Goal: Transaction & Acquisition: Purchase product/service

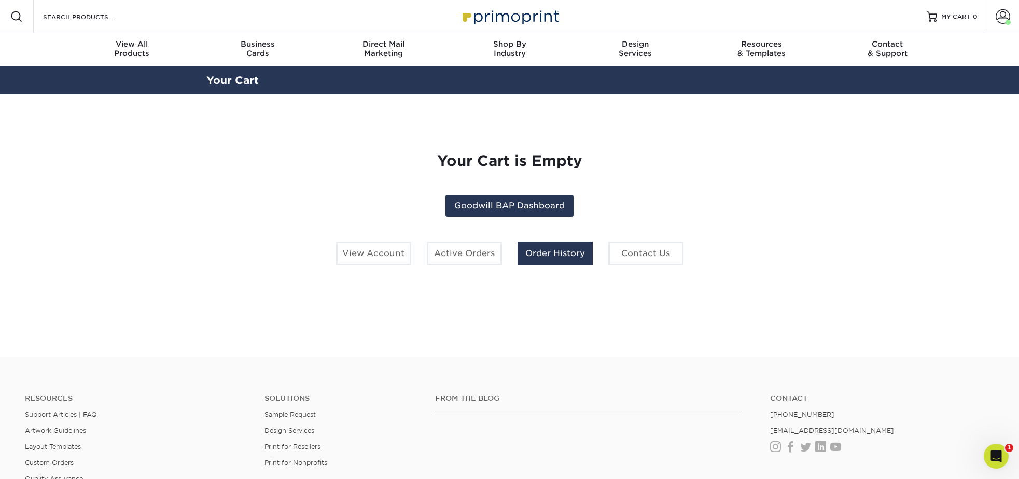
click at [558, 257] on link "Order History" at bounding box center [555, 254] width 75 height 24
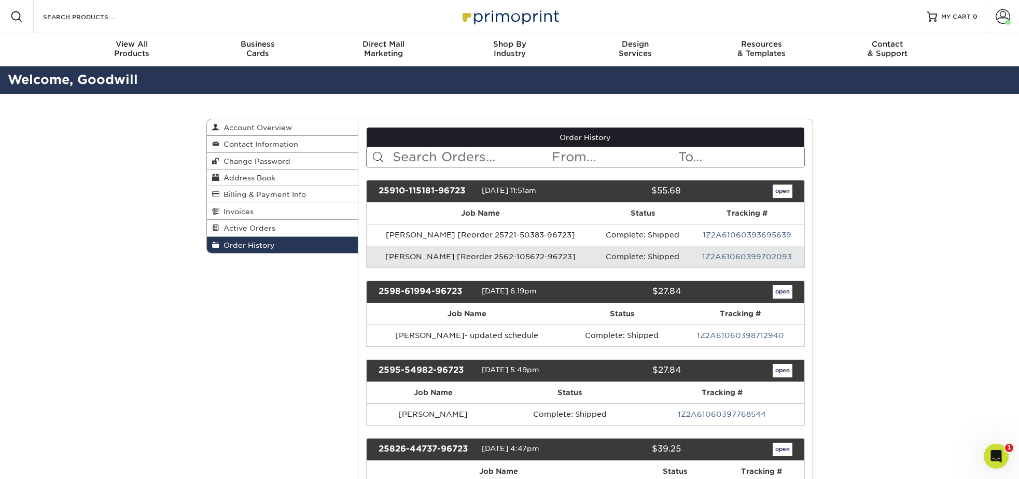
click at [481, 160] on input "text" at bounding box center [471, 157] width 159 height 20
type input "[PERSON_NAME]"
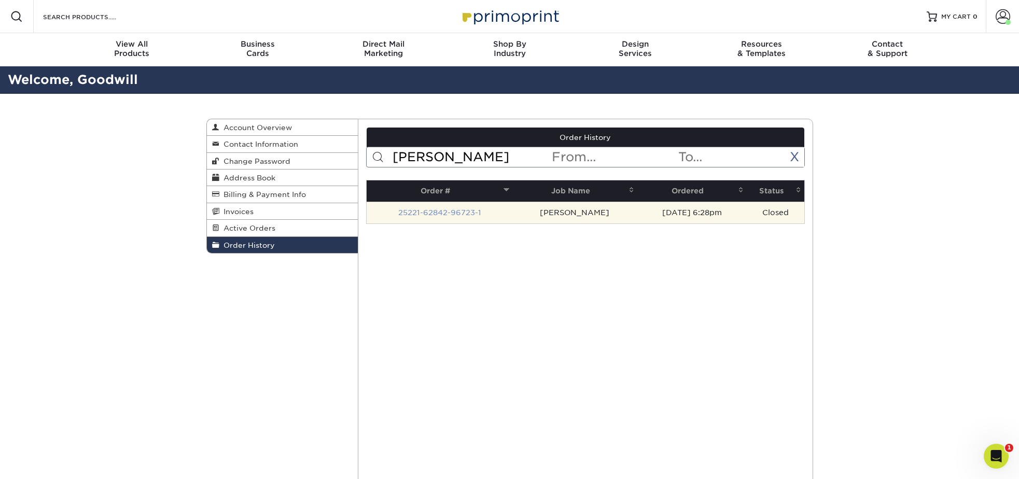
click at [465, 212] on link "25221-62842-96723-1" at bounding box center [439, 213] width 83 height 8
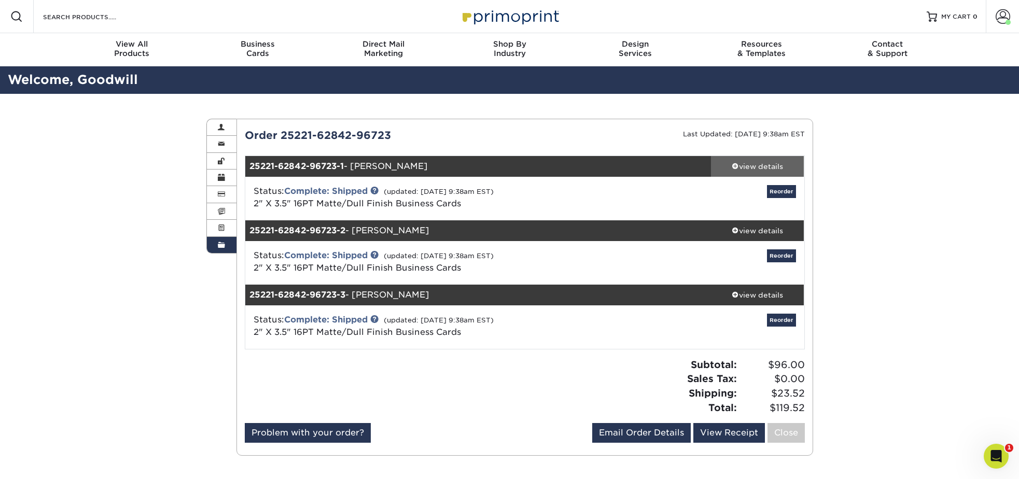
click at [757, 167] on div "view details" at bounding box center [757, 166] width 93 height 10
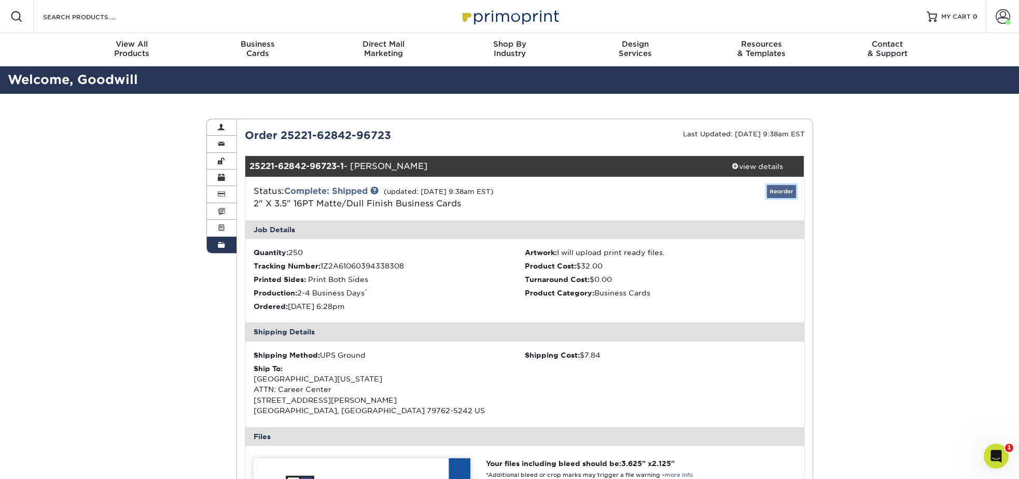
click at [789, 191] on link "Reorder" at bounding box center [781, 191] width 29 height 13
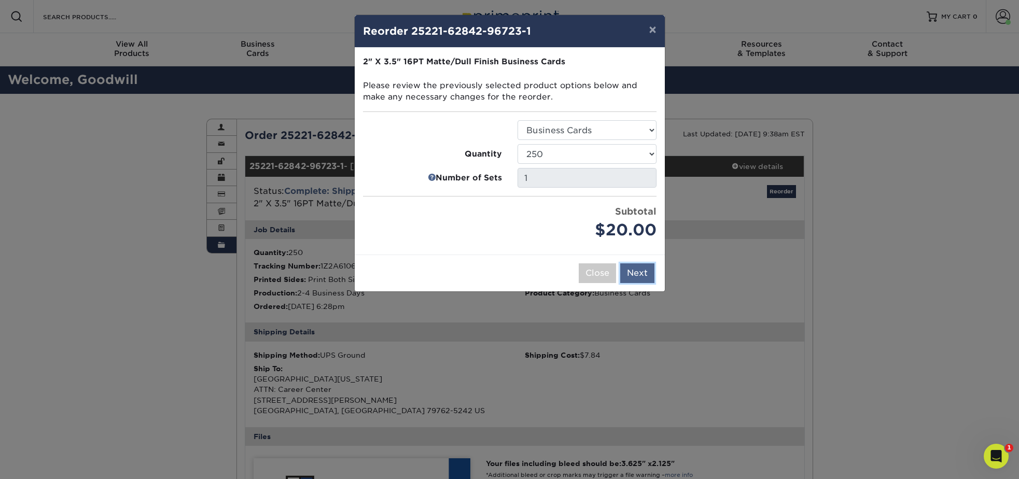
click at [632, 271] on button "Next" at bounding box center [637, 273] width 34 height 20
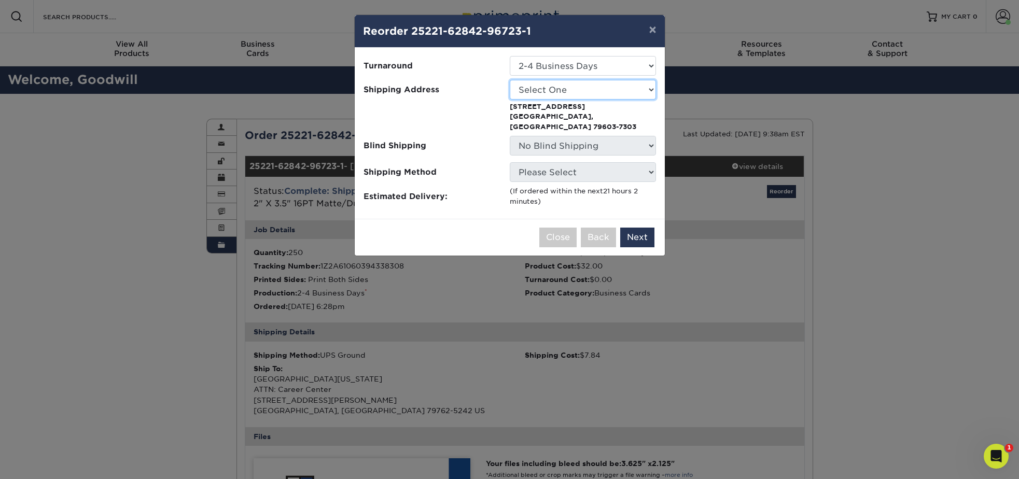
click at [574, 94] on select "Select One Big Spring Big Spring [GEOGRAPHIC_DATA] [GEOGRAPHIC_DATA] [GEOGRAPHI…" at bounding box center [583, 90] width 146 height 20
select select "260607"
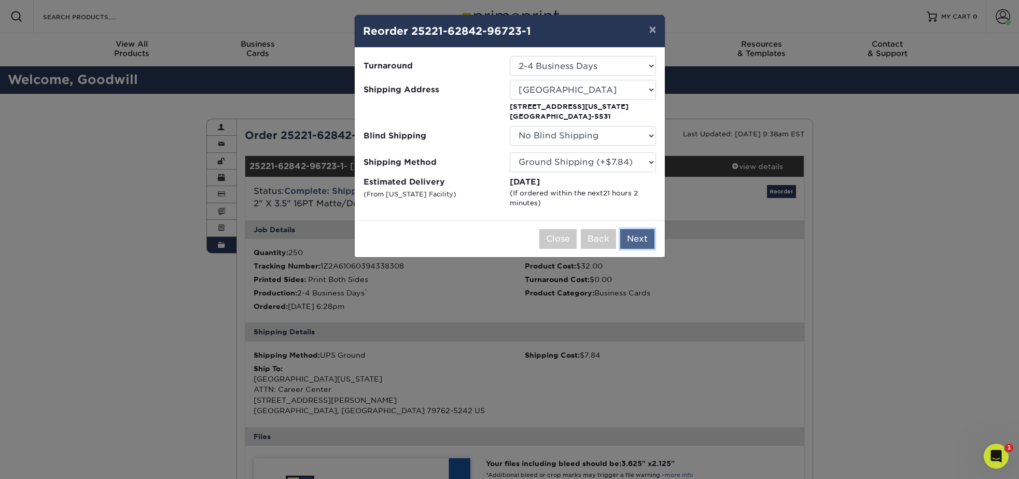
click at [642, 243] on button "Next" at bounding box center [637, 239] width 34 height 20
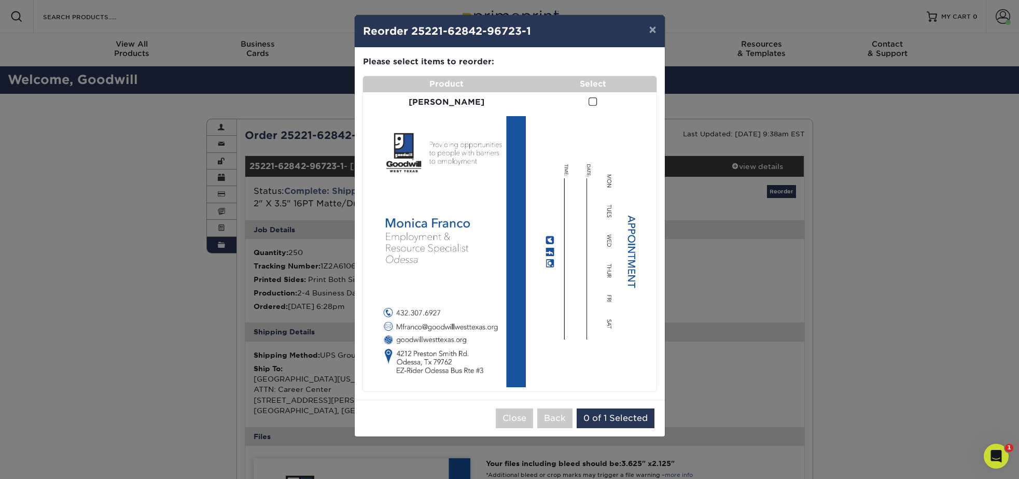
click at [589, 102] on span at bounding box center [593, 102] width 9 height 10
click at [0, 0] on input "checkbox" at bounding box center [0, 0] width 0 height 0
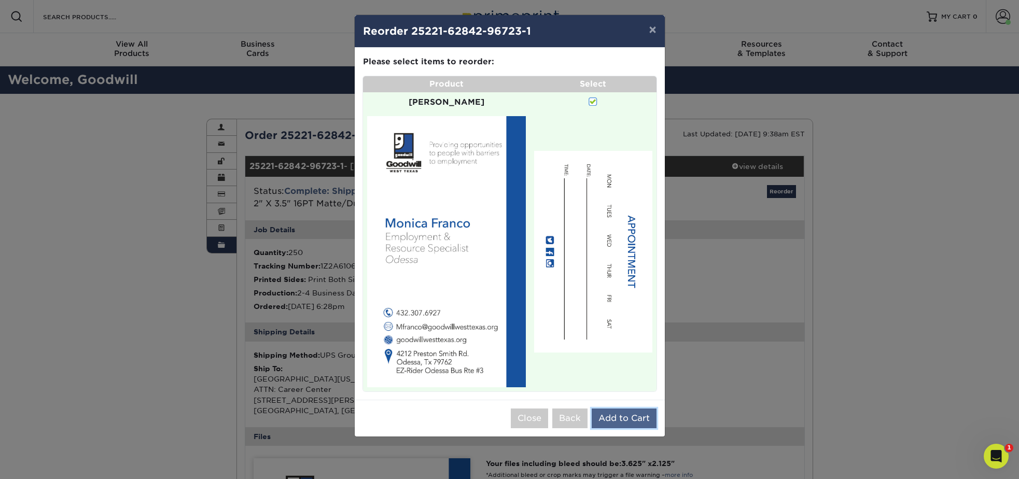
click at [627, 409] on button "Add to Cart" at bounding box center [624, 419] width 65 height 20
